Goal: Information Seeking & Learning: Learn about a topic

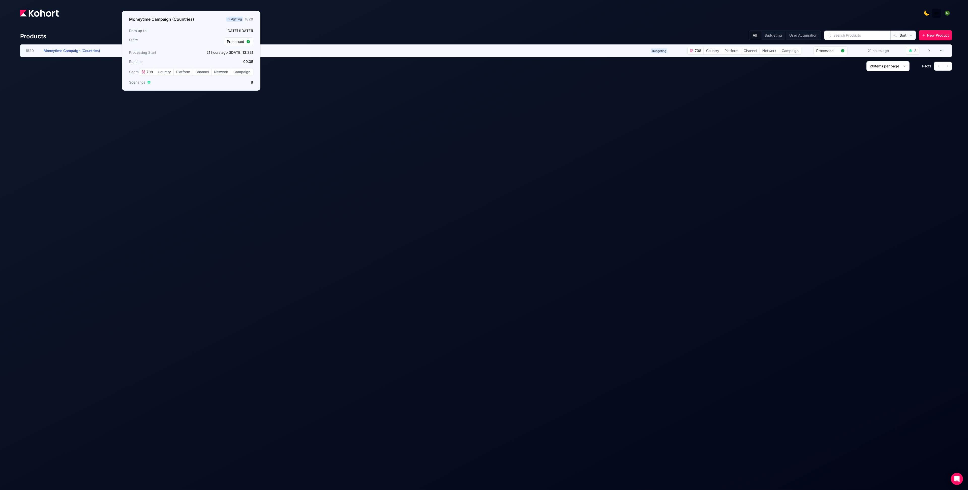
click at [74, 48] on h3 "Moneytime Campaign (Countries)" at bounding box center [82, 51] width 76 height 12
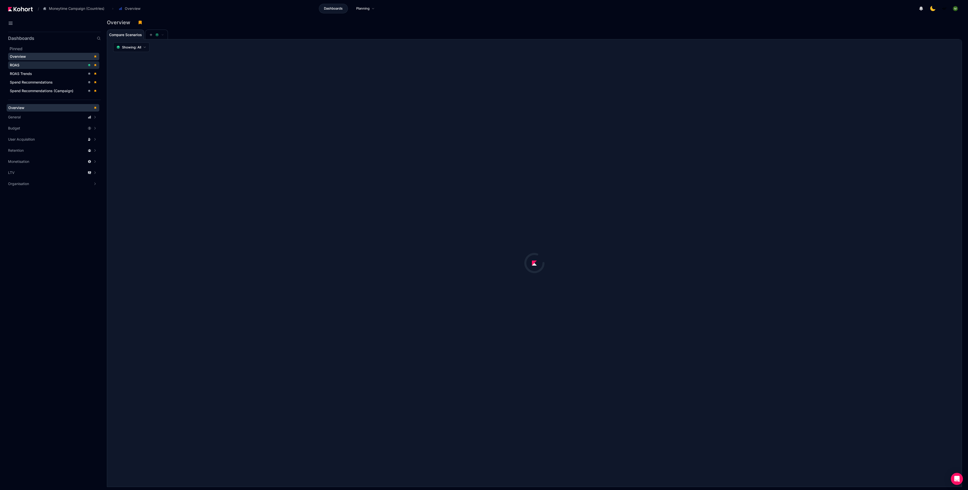
click at [22, 66] on div "ROAS" at bounding box center [48, 65] width 76 height 5
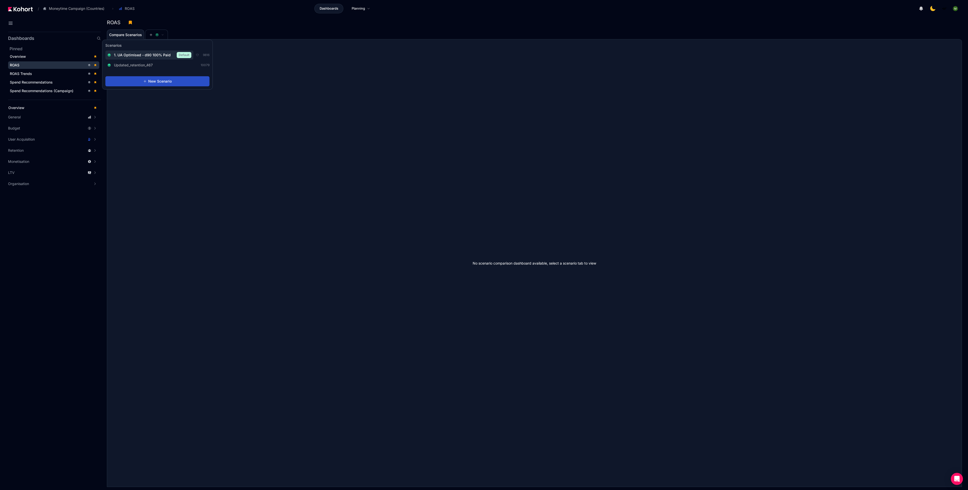
click at [156, 53] on span "1. UA Optimised - d90 100% Paid" at bounding box center [142, 54] width 57 height 5
click at [240, 4] on div "Dashboards Planning" at bounding box center [345, 9] width 410 height 10
